Goal: Task Accomplishment & Management: Use online tool/utility

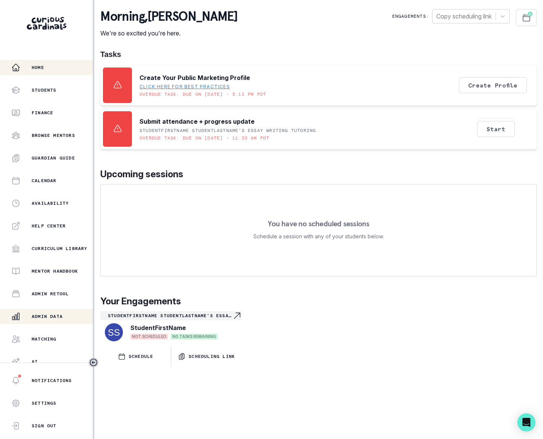
click at [51, 315] on p "Admin Data" at bounding box center [47, 317] width 31 height 6
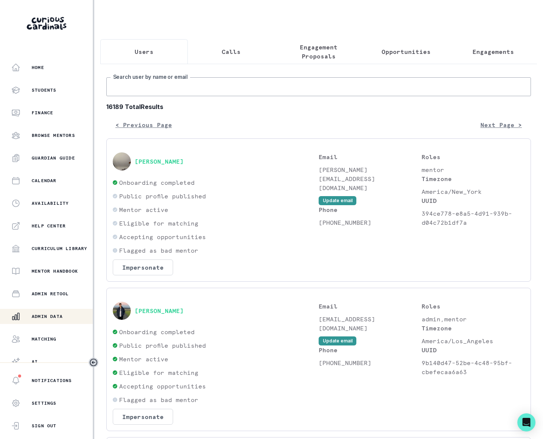
click at [217, 94] on input "Search user by name or email" at bounding box center [318, 86] width 425 height 19
type input "marz"
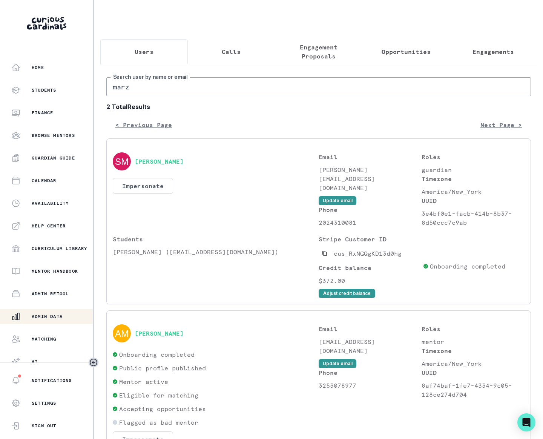
scroll to position [52, 0]
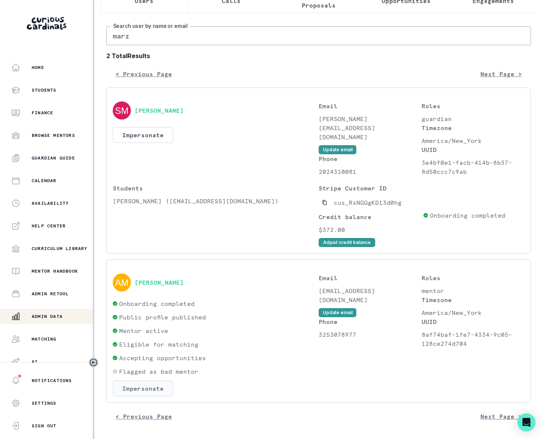
click at [132, 384] on button "Impersonate" at bounding box center [143, 389] width 60 height 16
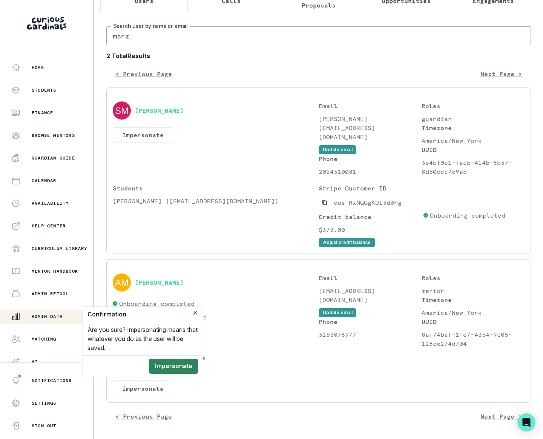
click at [179, 367] on button "Impersonate" at bounding box center [173, 366] width 49 height 15
